Goal: Task Accomplishment & Management: Manage account settings

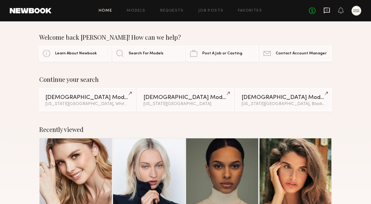
click at [330, 13] on icon at bounding box center [327, 10] width 7 height 7
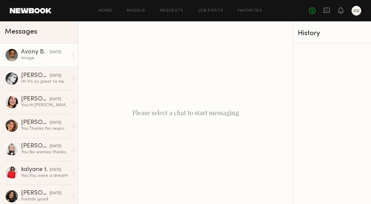
click at [52, 57] on div "Image" at bounding box center [45, 58] width 48 height 6
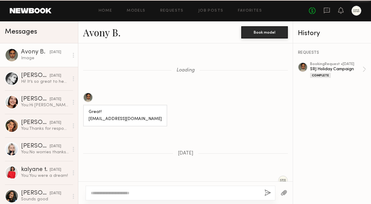
scroll to position [994, 0]
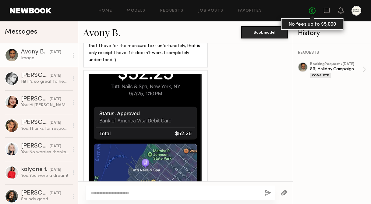
click at [309, 13] on link "No fees up to $5,000" at bounding box center [312, 10] width 7 height 7
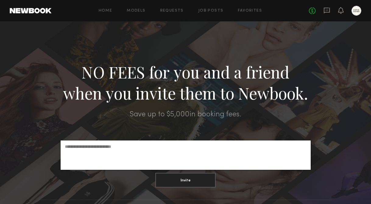
click at [323, 13] on div "No fees up to $5,000" at bounding box center [335, 11] width 52 height 10
click at [328, 9] on icon at bounding box center [327, 10] width 7 height 7
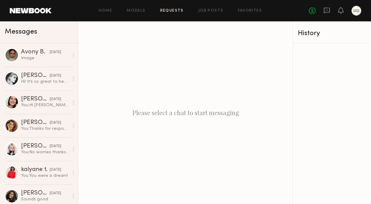
click at [182, 10] on link "Requests" at bounding box center [171, 11] width 23 height 4
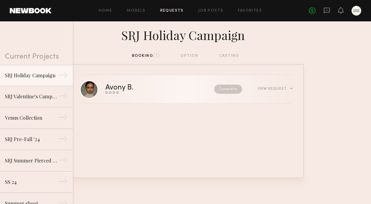
click at [271, 90] on div "View Request" at bounding box center [274, 89] width 33 height 4
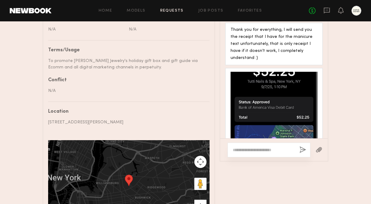
scroll to position [257, 0]
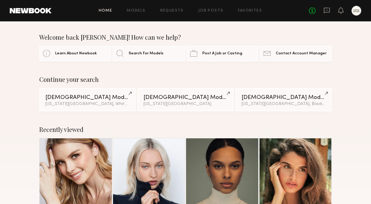
click at [226, 165] on link at bounding box center [222, 174] width 33 height 72
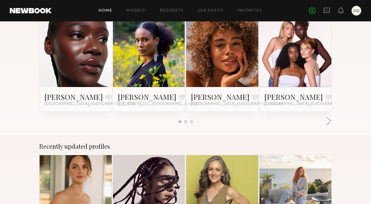
scroll to position [264, 0]
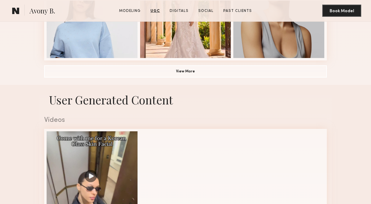
scroll to position [469, 0]
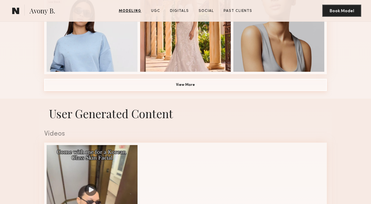
click at [194, 85] on button "View More" at bounding box center [185, 85] width 283 height 12
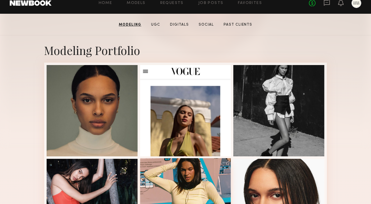
scroll to position [107, 0]
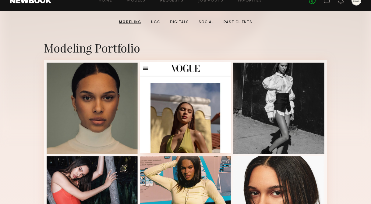
click at [189, 127] on div at bounding box center [185, 107] width 91 height 91
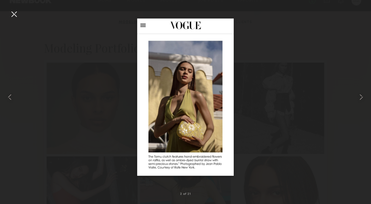
click at [282, 156] on div at bounding box center [185, 97] width 371 height 174
click at [16, 15] on div at bounding box center [14, 14] width 10 height 10
